Goal: Navigation & Orientation: Find specific page/section

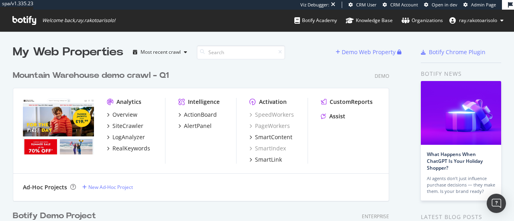
scroll to position [2548, 376]
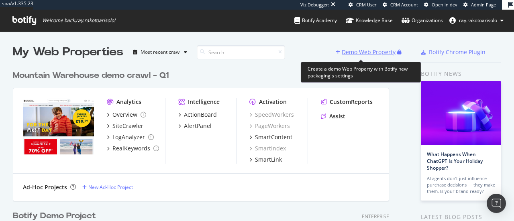
click at [350, 54] on div "Demo Web Property" at bounding box center [369, 52] width 54 height 8
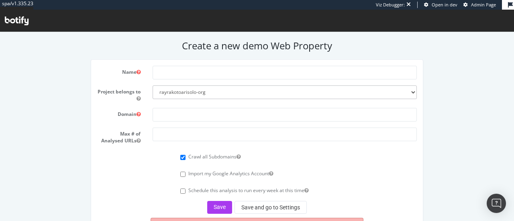
click at [20, 20] on icon at bounding box center [17, 20] width 24 height 9
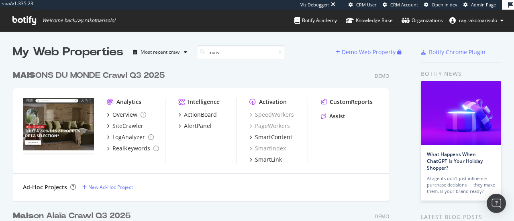
scroll to position [556, 376]
type input "mais"
click at [119, 75] on div "MAIS ONS DU MONDE Crawl Q3 2025" at bounding box center [89, 76] width 152 height 12
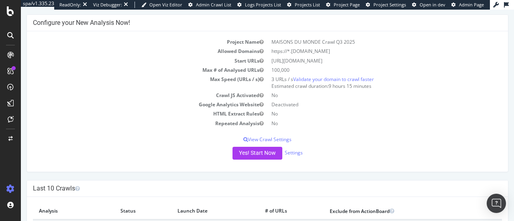
scroll to position [39, 0]
